Goal: Task Accomplishment & Management: Use online tool/utility

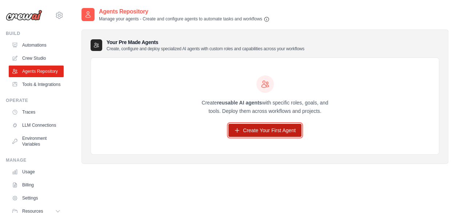
click at [261, 128] on link "Create Your First Agent" at bounding box center [265, 130] width 73 height 13
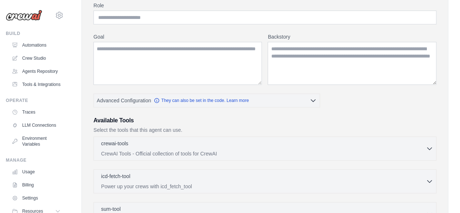
scroll to position [69, 0]
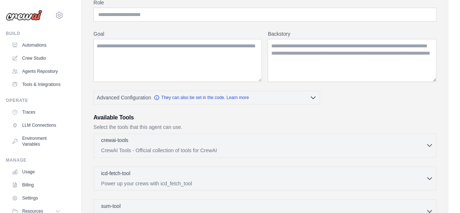
click at [303, 139] on div "crewai-tools 0 selected" at bounding box center [263, 140] width 325 height 9
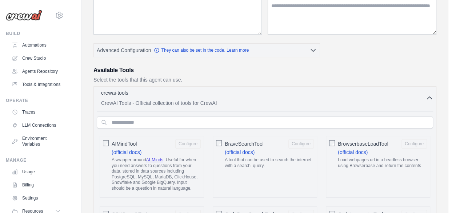
scroll to position [121, 0]
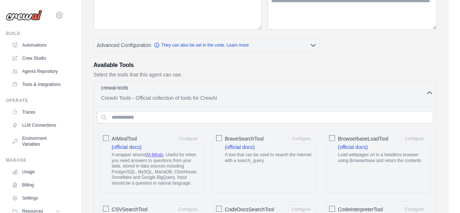
click at [429, 90] on icon "button" at bounding box center [429, 92] width 7 height 7
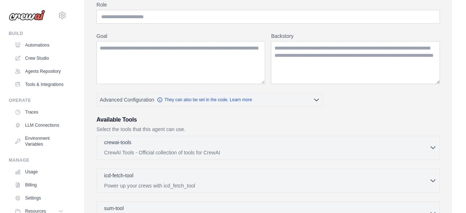
scroll to position [0, 0]
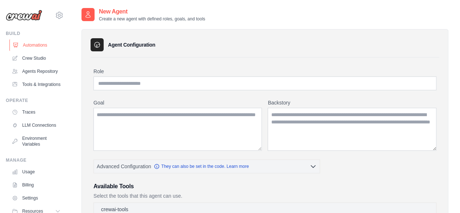
click at [39, 40] on link "Automations" at bounding box center [36, 45] width 55 height 12
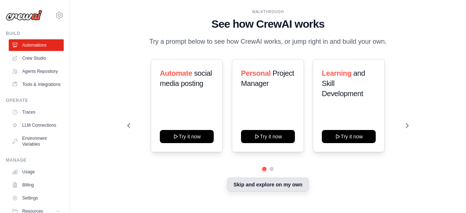
click at [268, 187] on button "Skip and explore on my own" at bounding box center [267, 185] width 81 height 14
